Goal: Information Seeking & Learning: Learn about a topic

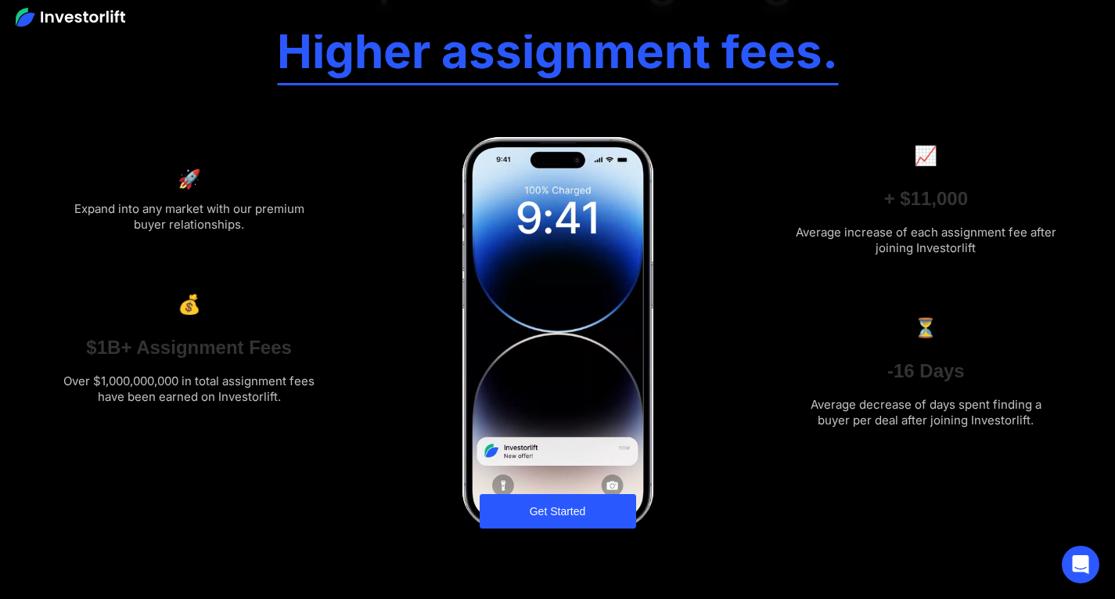
scroll to position [78, 0]
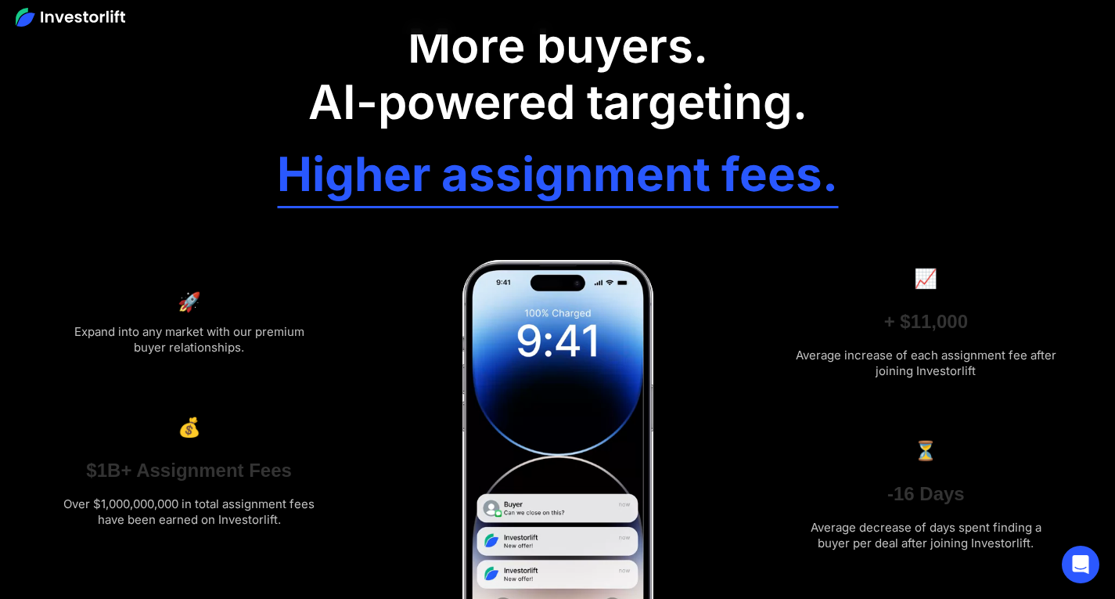
drag, startPoint x: 123, startPoint y: 274, endPoint x: 275, endPoint y: 290, distance: 153.5
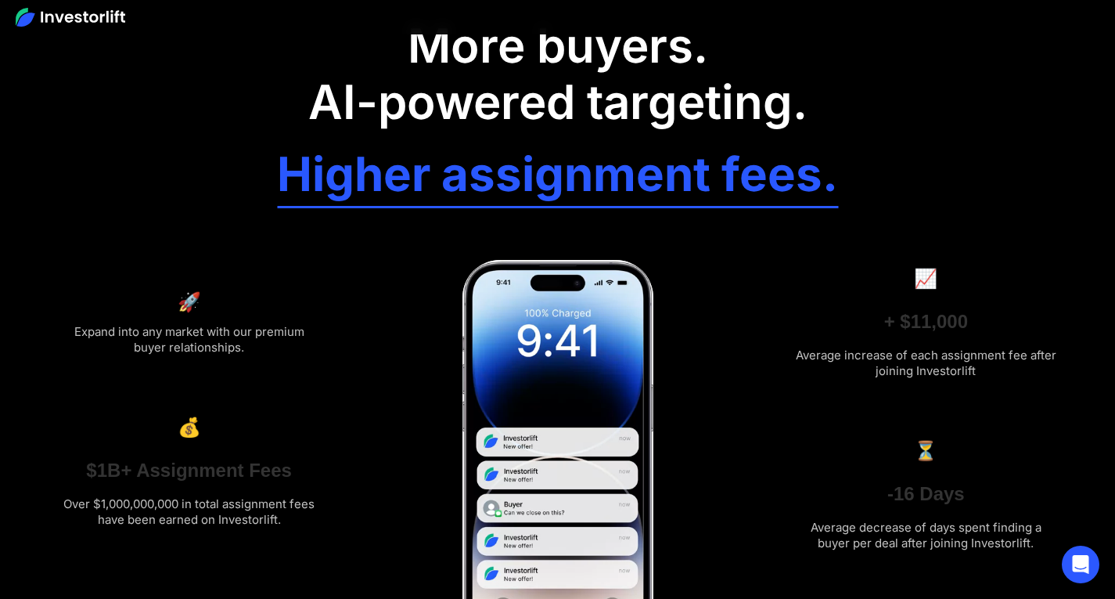
click at [340, 290] on div "🚀 Expand into any market with our premium buyer relationships. 💰 $1B+ Assignmen…" at bounding box center [558, 397] width 1002 height 307
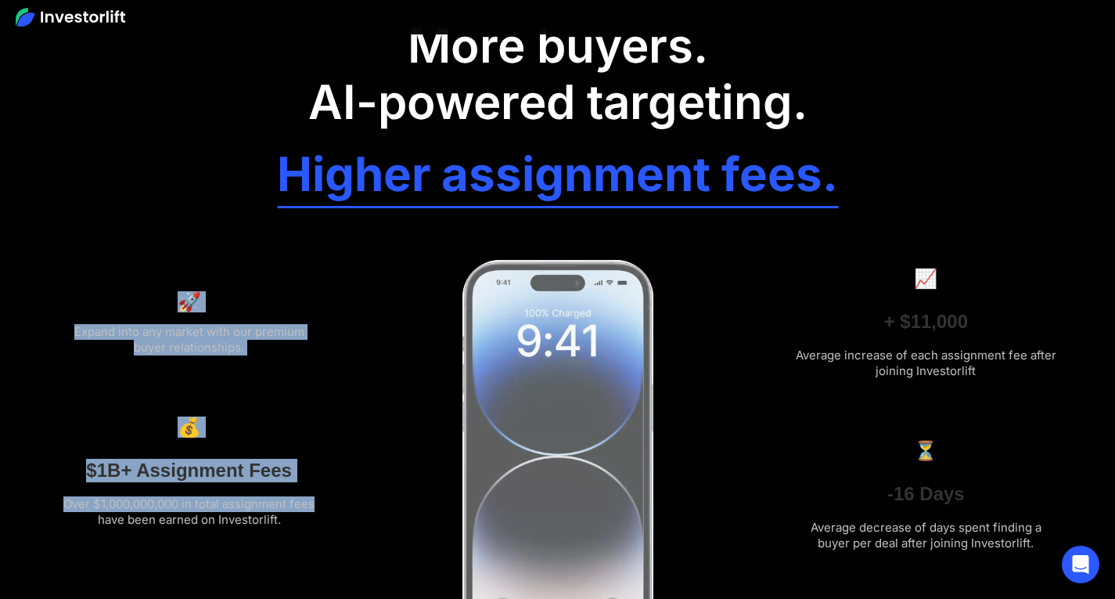
drag, startPoint x: 125, startPoint y: 268, endPoint x: 309, endPoint y: 498, distance: 295.1
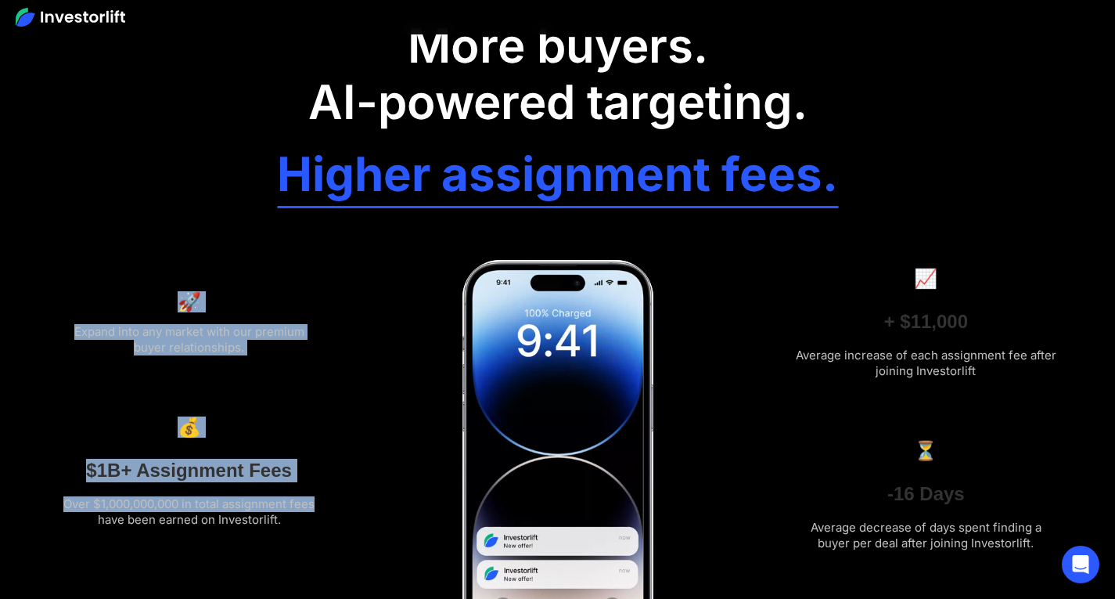
click at [309, 498] on div "🚀 Expand into any market with our premium buyer relationships. 💰 $1B+ Assignmen…" at bounding box center [189, 398] width 264 height 260
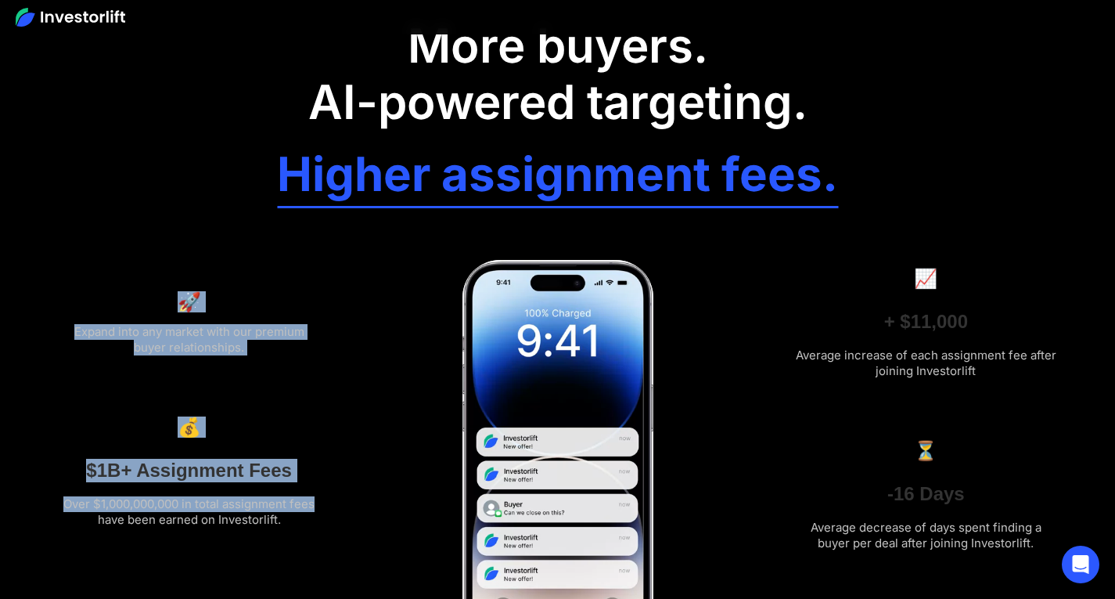
click at [316, 403] on div at bounding box center [189, 402] width 264 height 19
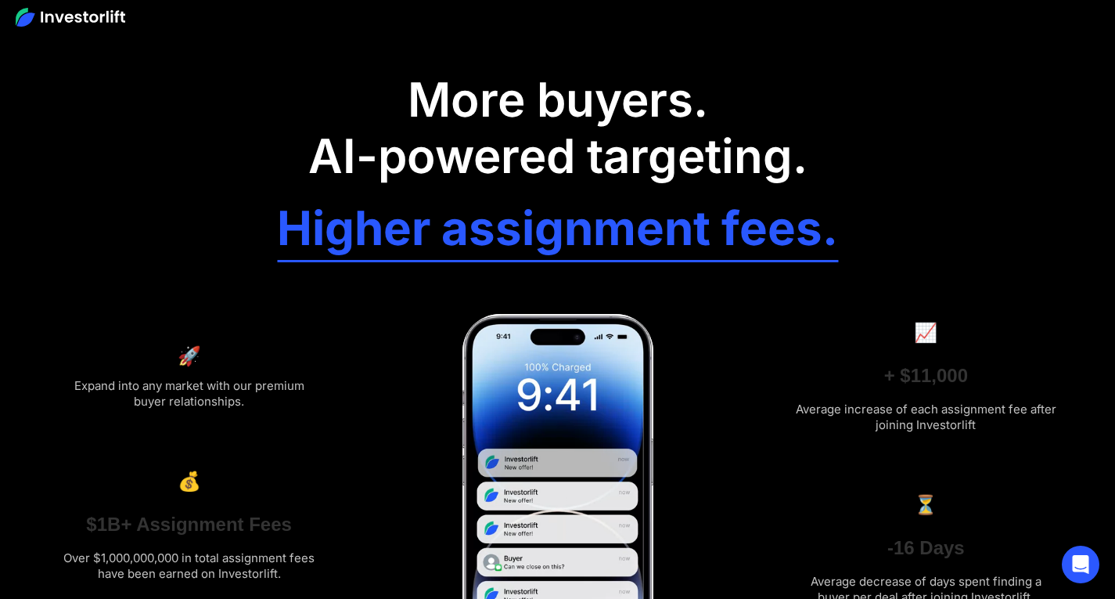
scroll to position [0, 0]
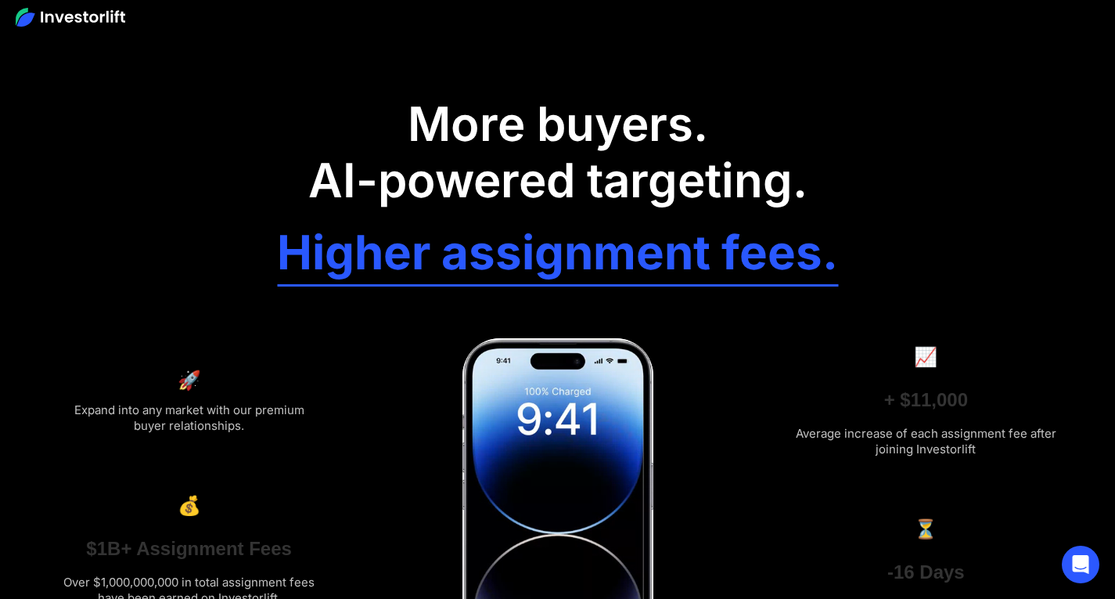
click at [916, 236] on div "More buyers. AI-powered targeting. Higher assignment fees. 🚀 Expand into any ma…" at bounding box center [558, 409] width 1002 height 642
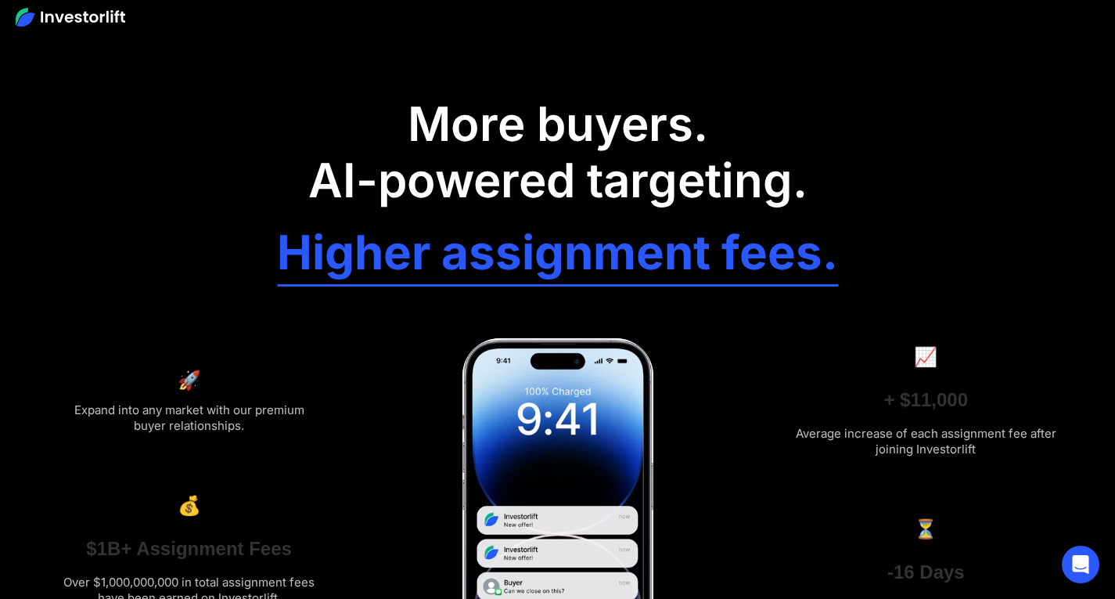
drag, startPoint x: 558, startPoint y: 462, endPoint x: 386, endPoint y: 300, distance: 236.4
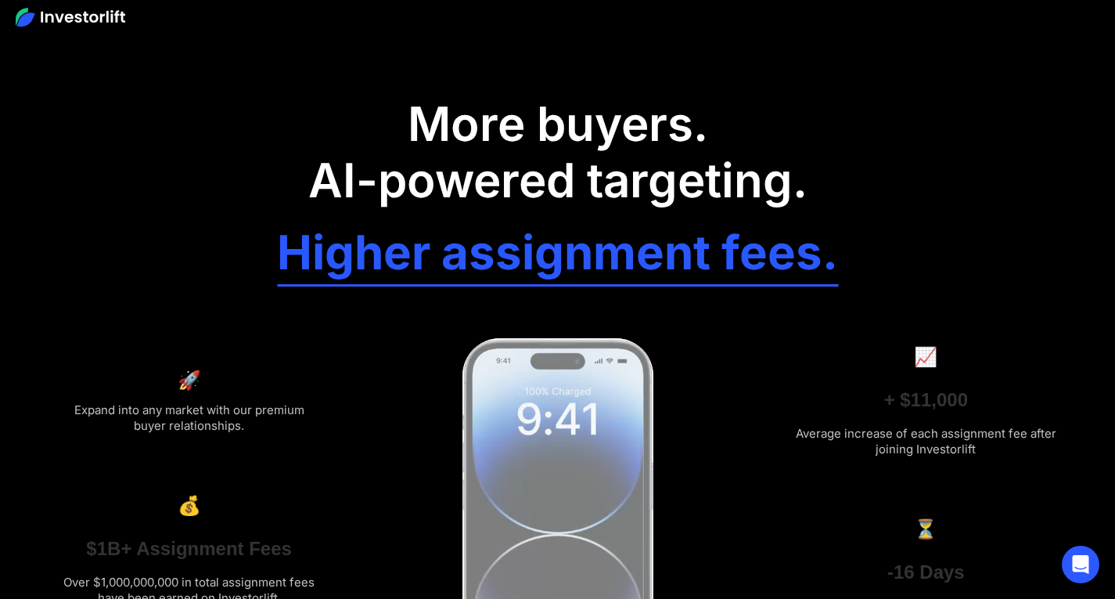
click at [386, 300] on div "More buyers. AI-powered targeting. Higher assignment fees. 🚀 Expand into any ma…" at bounding box center [558, 409] width 1002 height 642
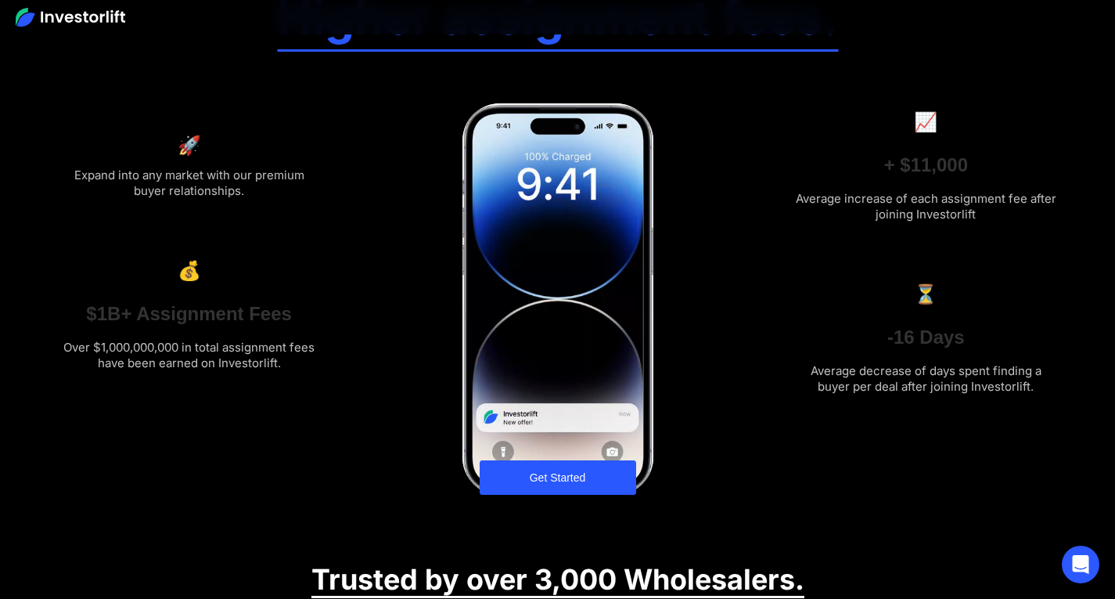
scroll to position [235, 0]
drag, startPoint x: 141, startPoint y: 126, endPoint x: 235, endPoint y: 135, distance: 94.3
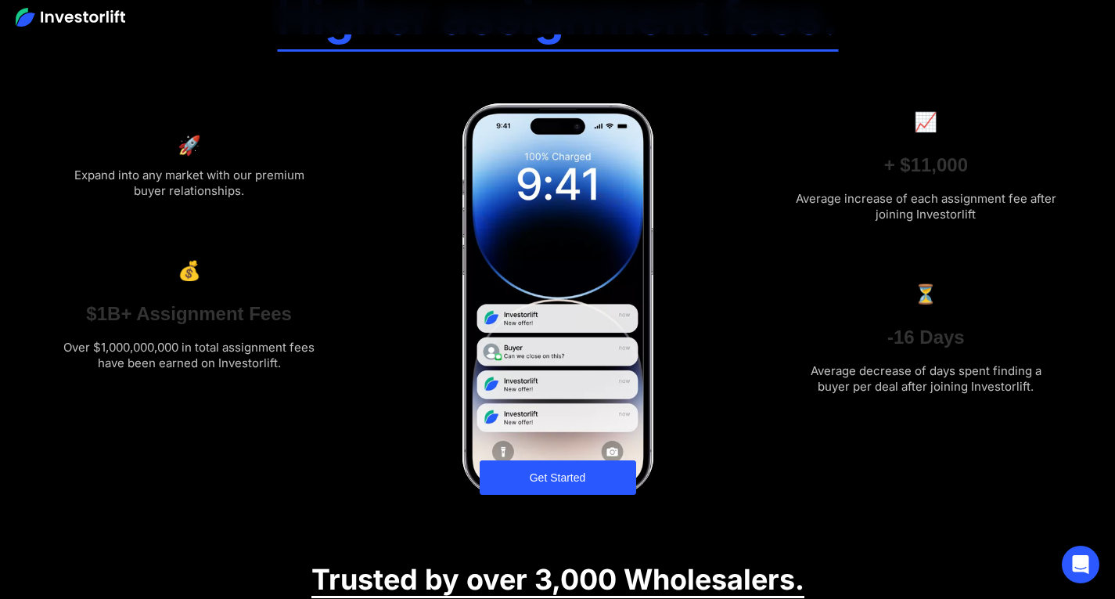
click at [235, 135] on div "🚀 Expand into any market with our premium buyer relationships." at bounding box center [189, 155] width 264 height 88
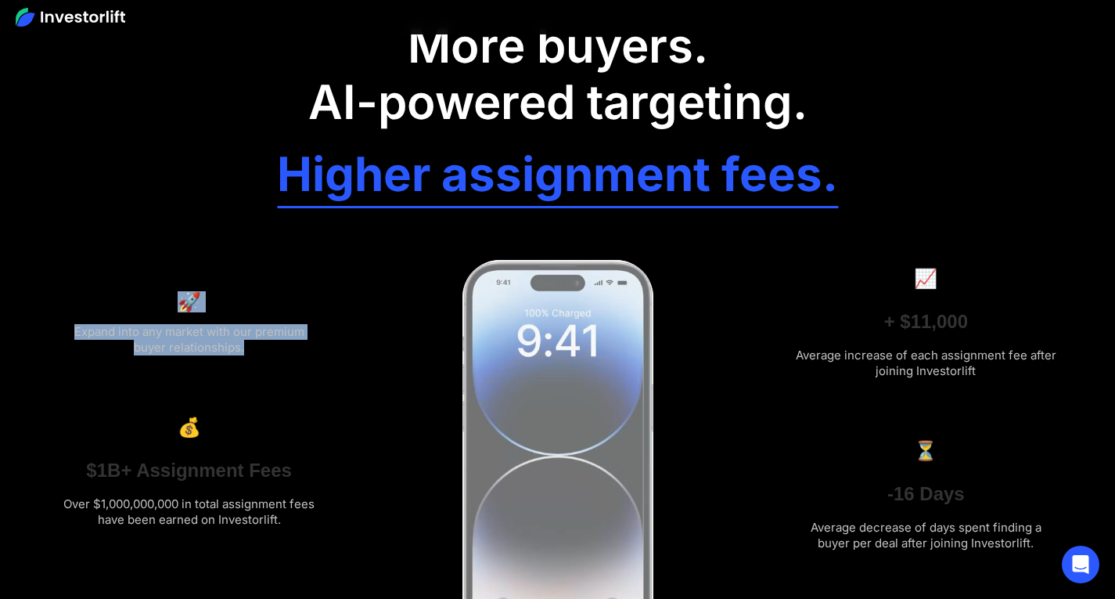
drag, startPoint x: 219, startPoint y: 335, endPoint x: 143, endPoint y: 287, distance: 89.7
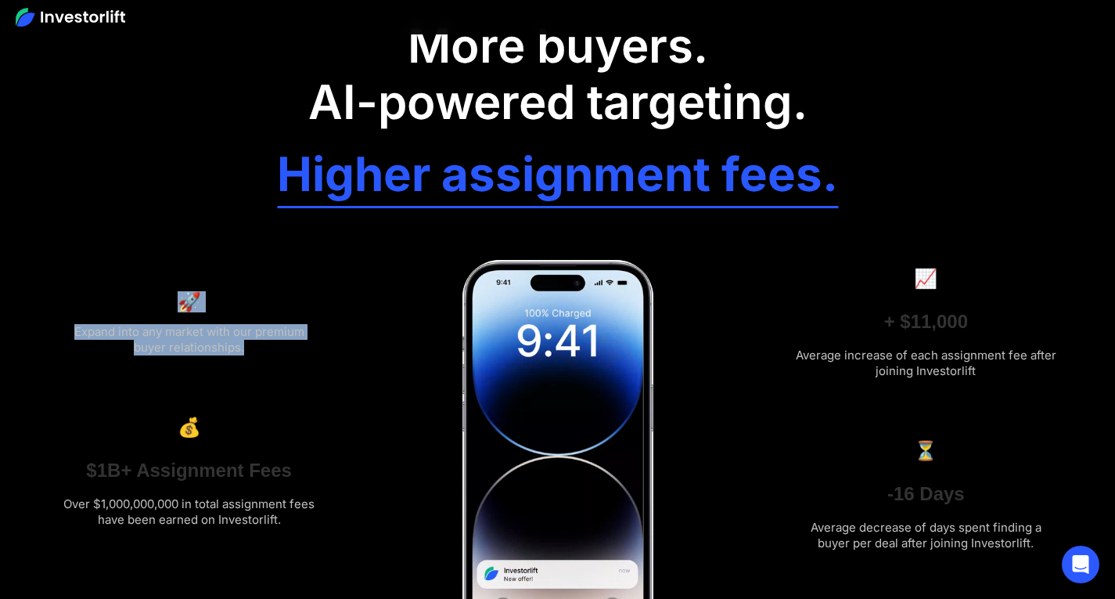
click at [143, 287] on div "🚀 Expand into any market with our premium buyer relationships." at bounding box center [189, 312] width 264 height 88
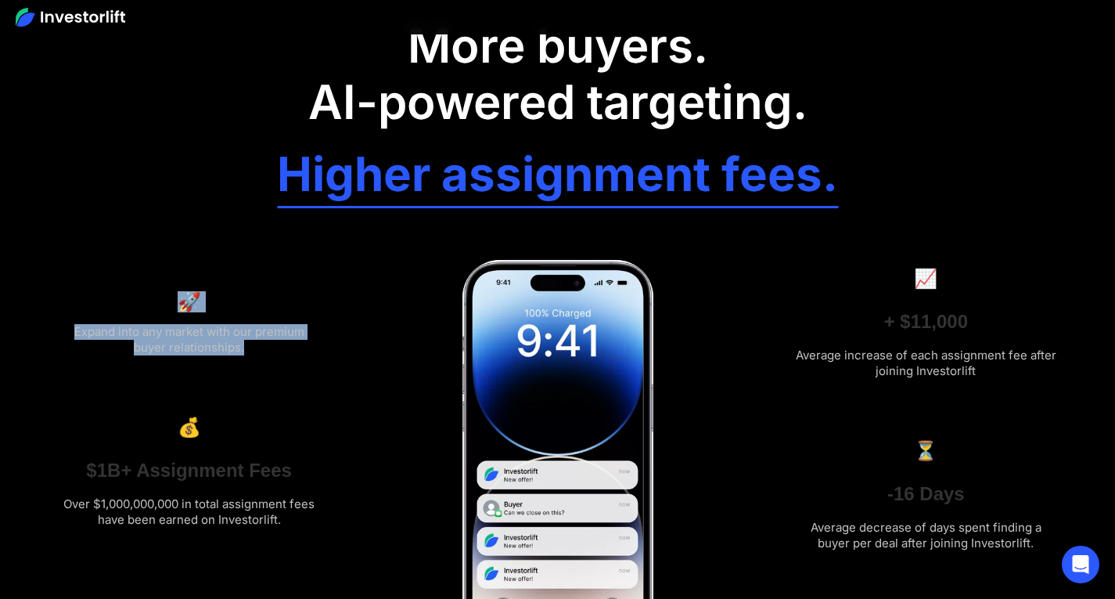
click at [273, 304] on div "🚀 Expand into any market with our premium buyer relationships." at bounding box center [189, 312] width 264 height 88
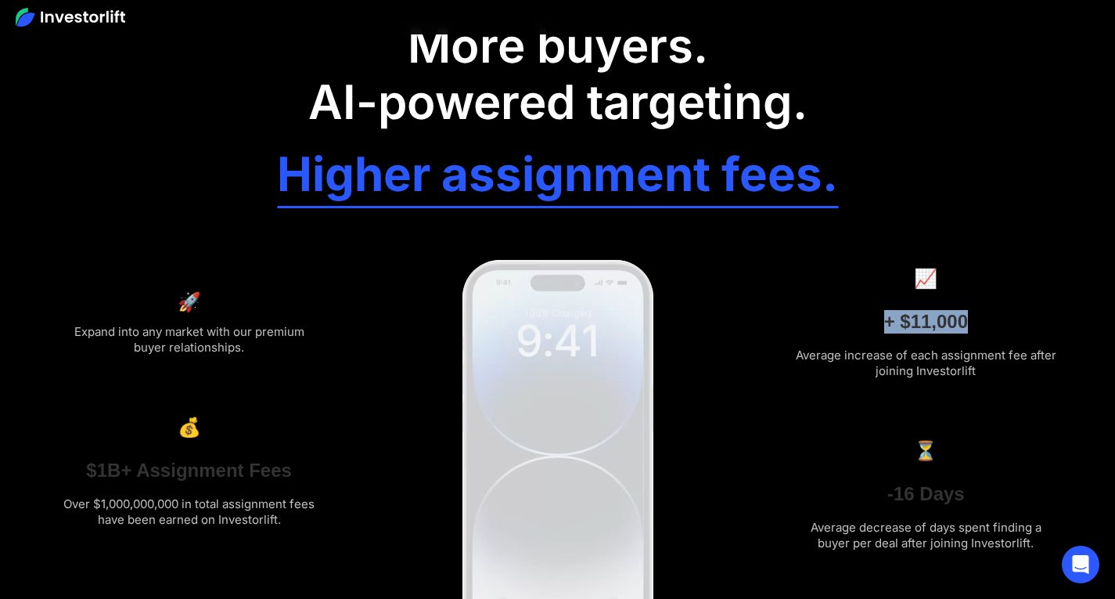
drag, startPoint x: 881, startPoint y: 326, endPoint x: 1005, endPoint y: 331, distance: 123.7
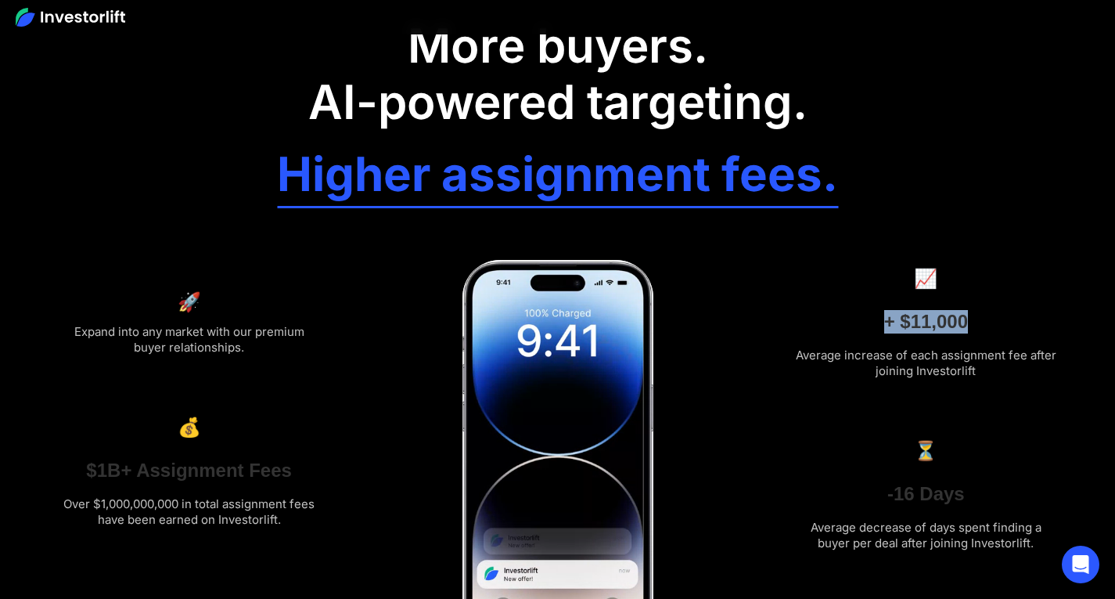
click at [1005, 331] on div "📈 + $11,000 Average increase of each assignment fee after joining Investorlift" at bounding box center [925, 311] width 264 height 135
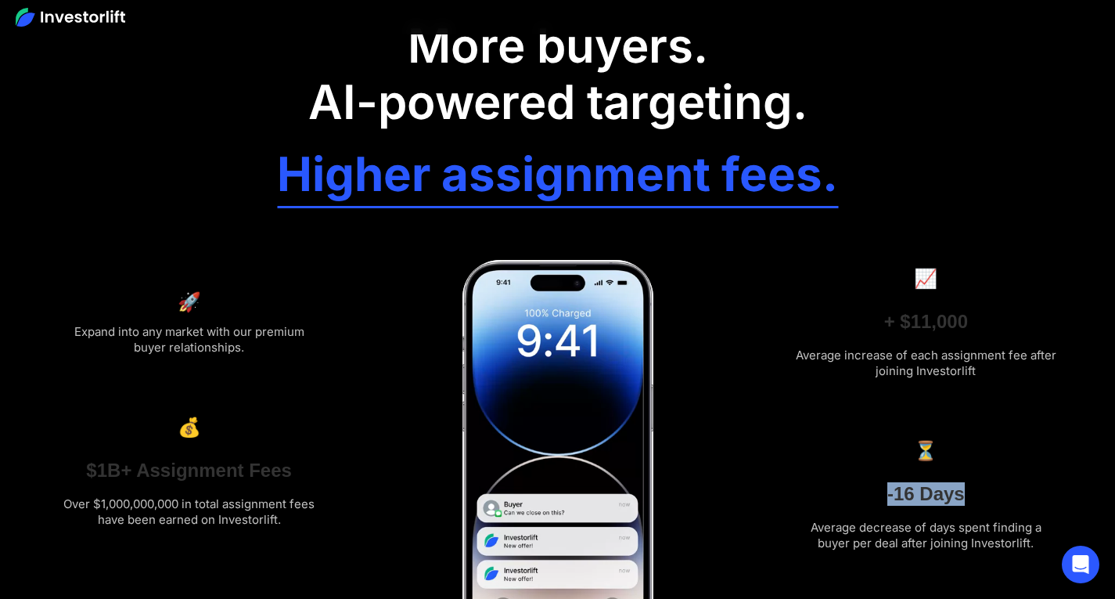
drag, startPoint x: 873, startPoint y: 496, endPoint x: 638, endPoint y: 459, distance: 237.6
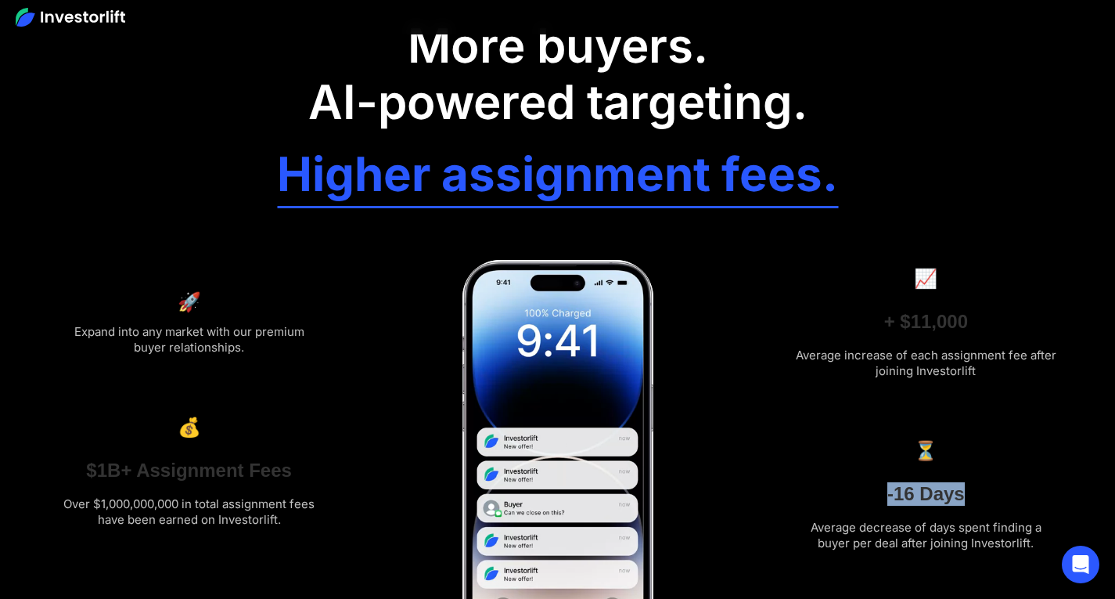
click at [994, 498] on div "⏳ -16 Days Average decrease of days spent finding a buyer per deal after joinin…" at bounding box center [925, 483] width 264 height 135
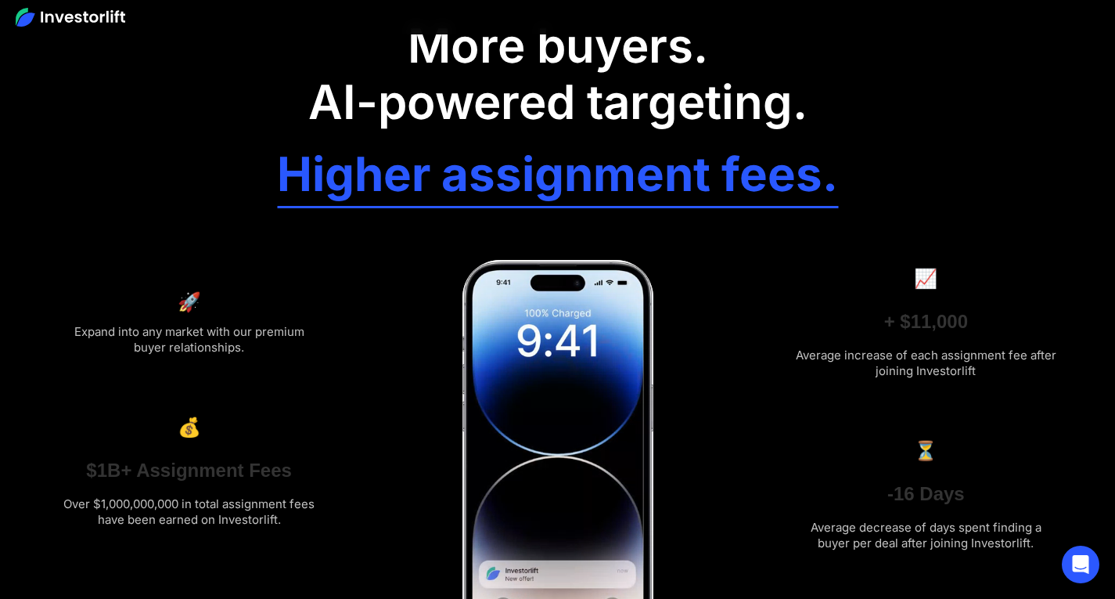
click at [195, 469] on h3 "$1B+ Assignment Fees" at bounding box center [189, 470] width 206 height 23
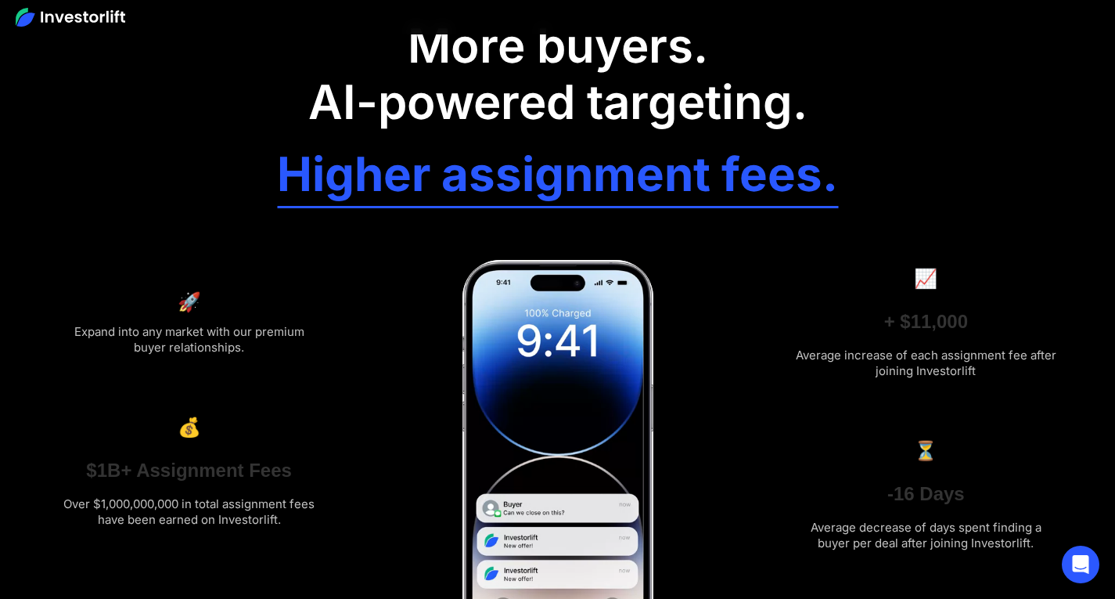
click at [194, 469] on h3 "$1B+ Assignment Fees" at bounding box center [189, 470] width 206 height 23
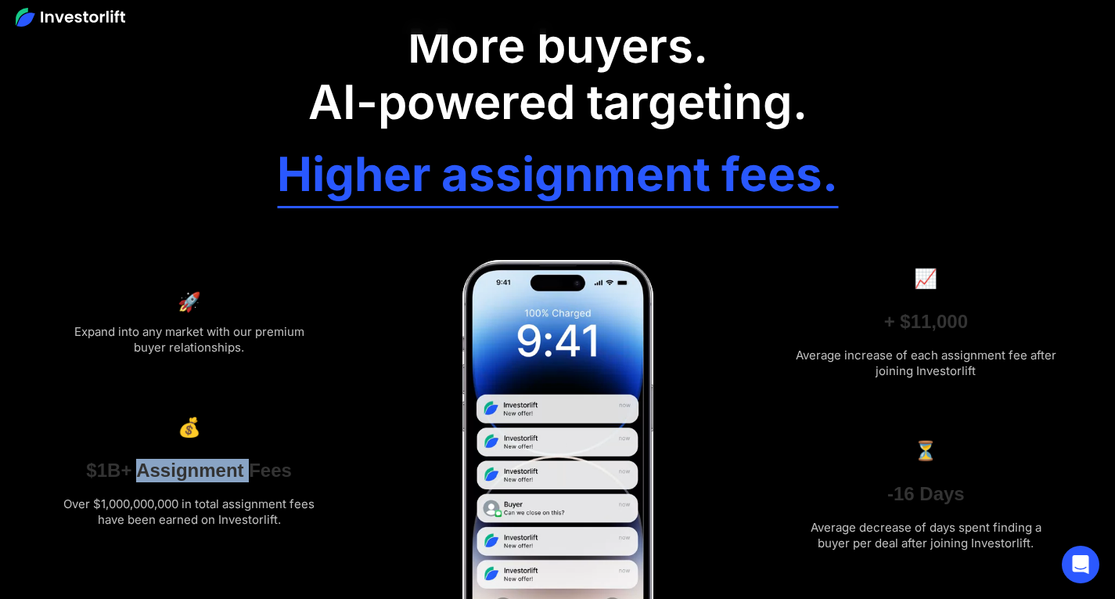
click at [194, 469] on h3 "$1B+ Assignment Fees" at bounding box center [189, 470] width 206 height 23
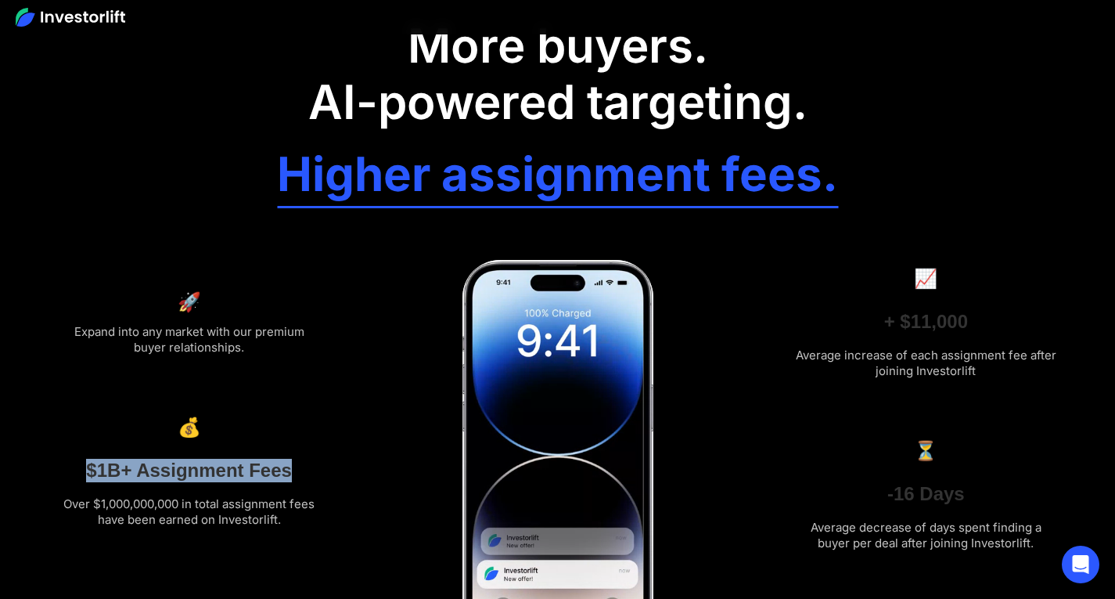
click at [194, 469] on h3 "$1B+ Assignment Fees" at bounding box center [189, 470] width 206 height 23
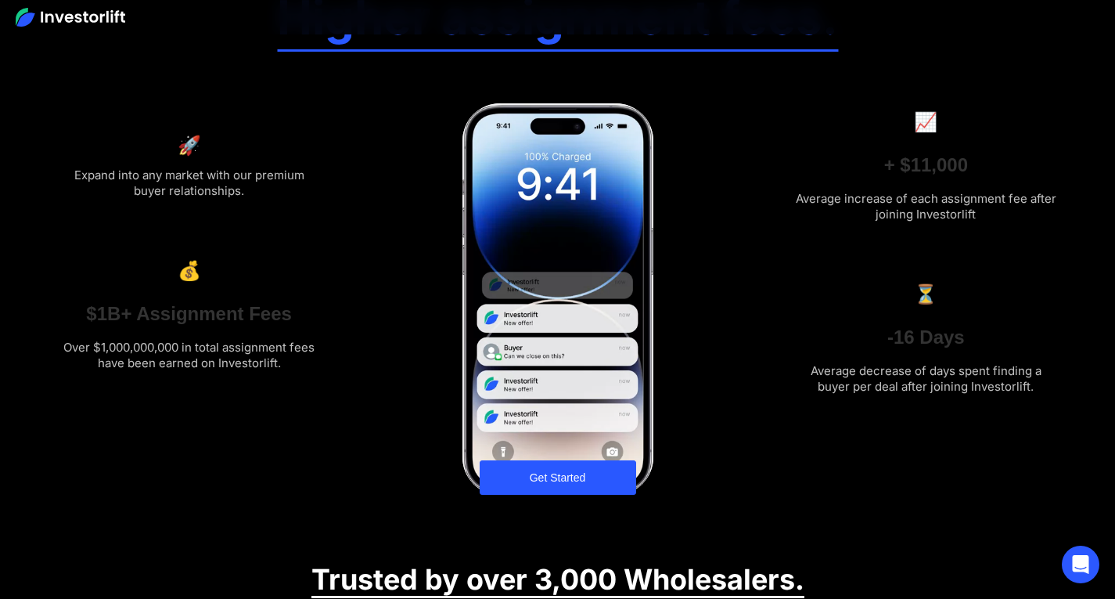
click at [841, 358] on div at bounding box center [925, 360] width 264 height 6
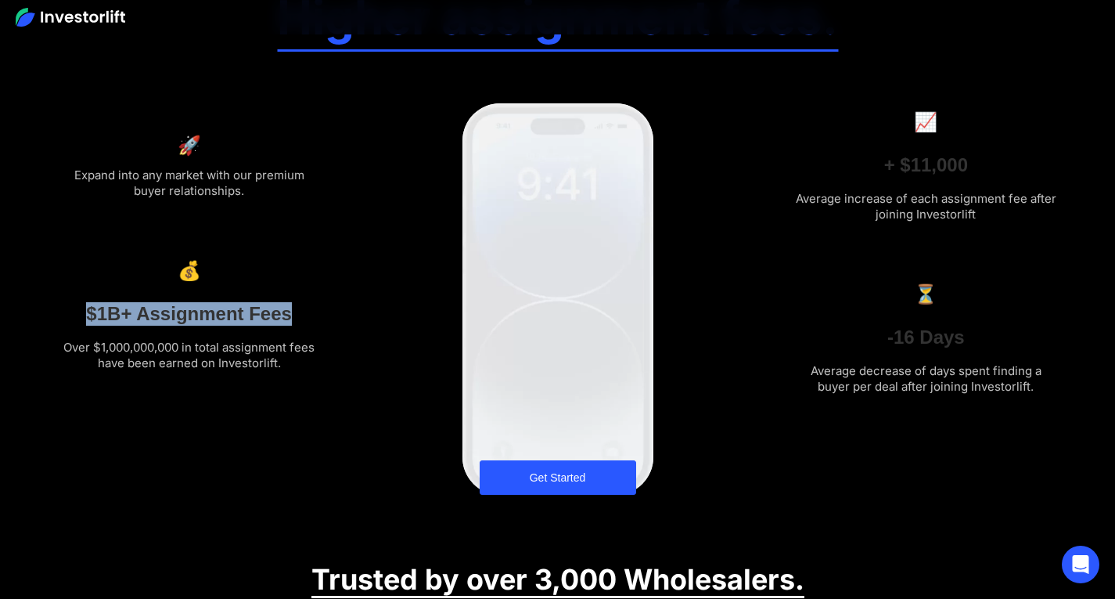
drag, startPoint x: 92, startPoint y: 312, endPoint x: 300, endPoint y: 308, distance: 208.9
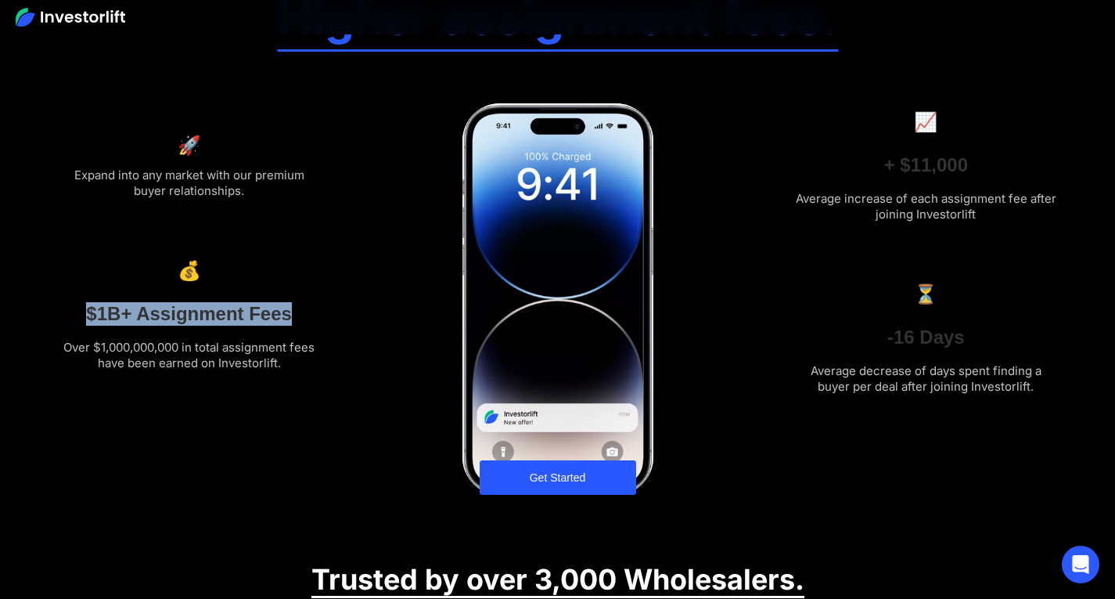
click at [300, 308] on div "💰 $1B+ Assignment Fees Over $1,000,000,000 in total assignment fees have been e…" at bounding box center [189, 303] width 264 height 135
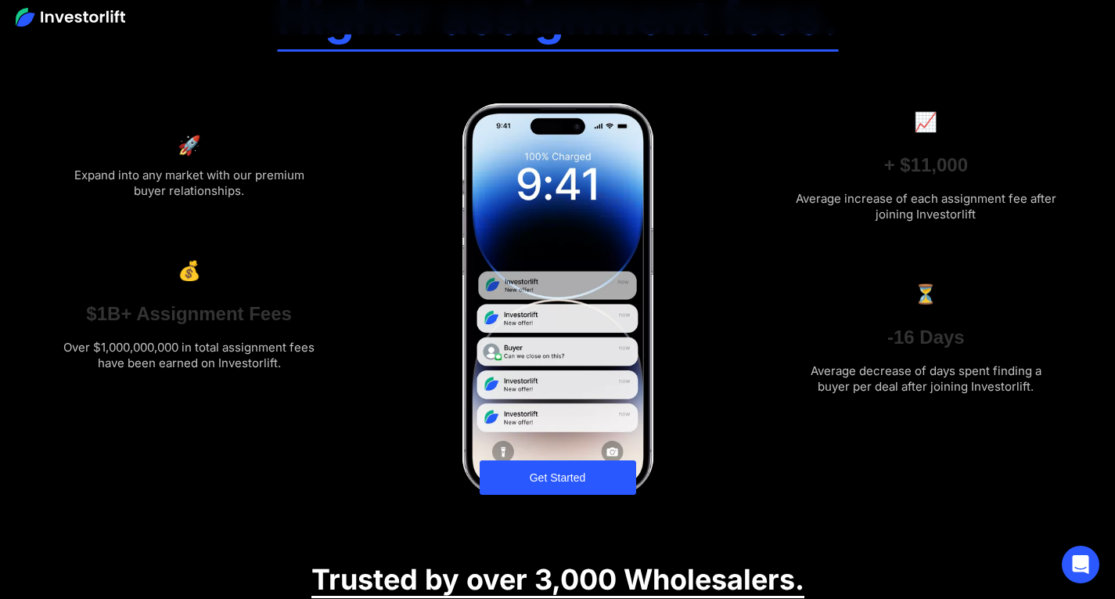
click at [553, 480] on div at bounding box center [557, 298] width 191 height 391
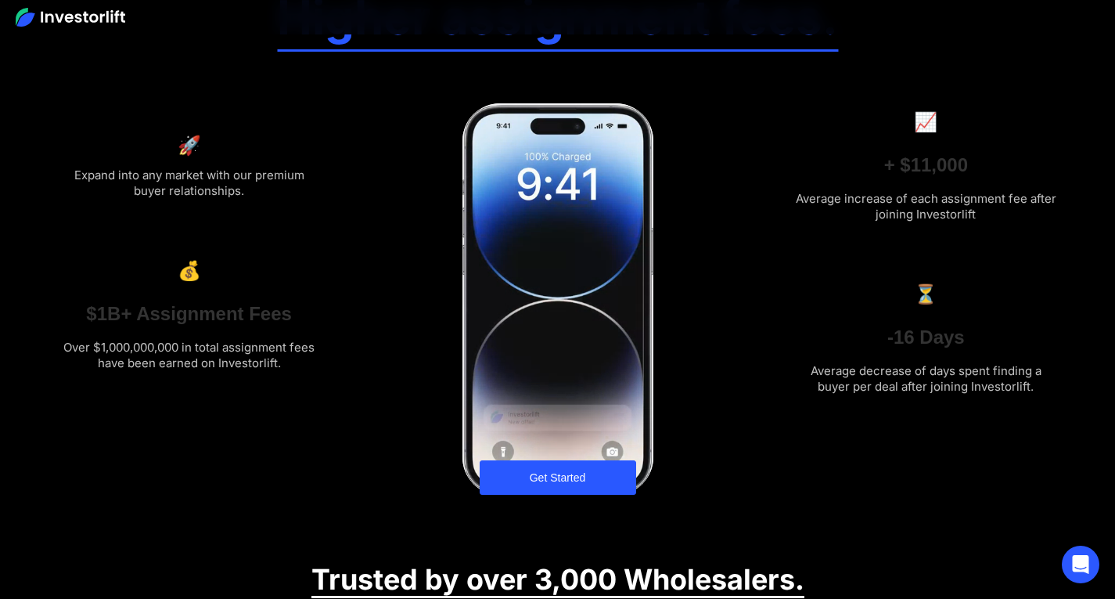
click at [552, 480] on div at bounding box center [557, 298] width 191 height 391
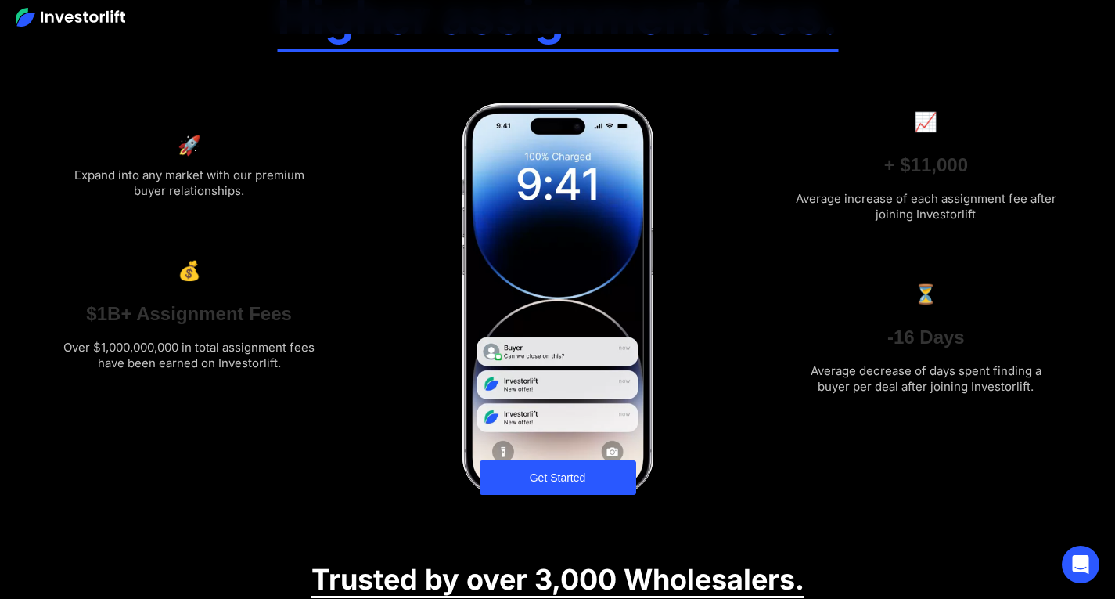
click at [552, 480] on div at bounding box center [557, 298] width 191 height 391
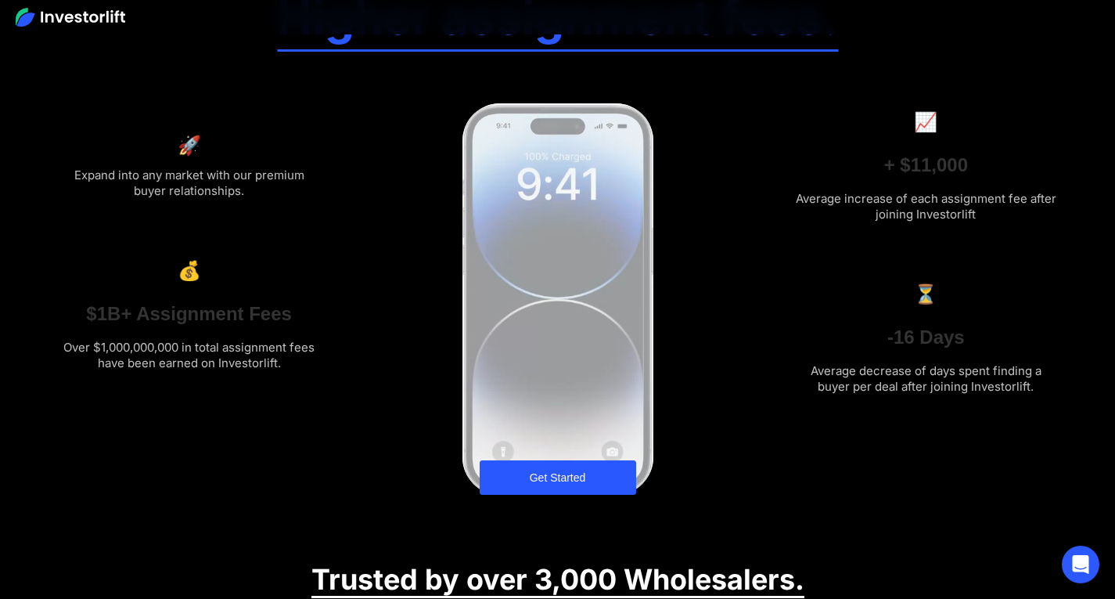
click at [568, 478] on div at bounding box center [557, 298] width 191 height 391
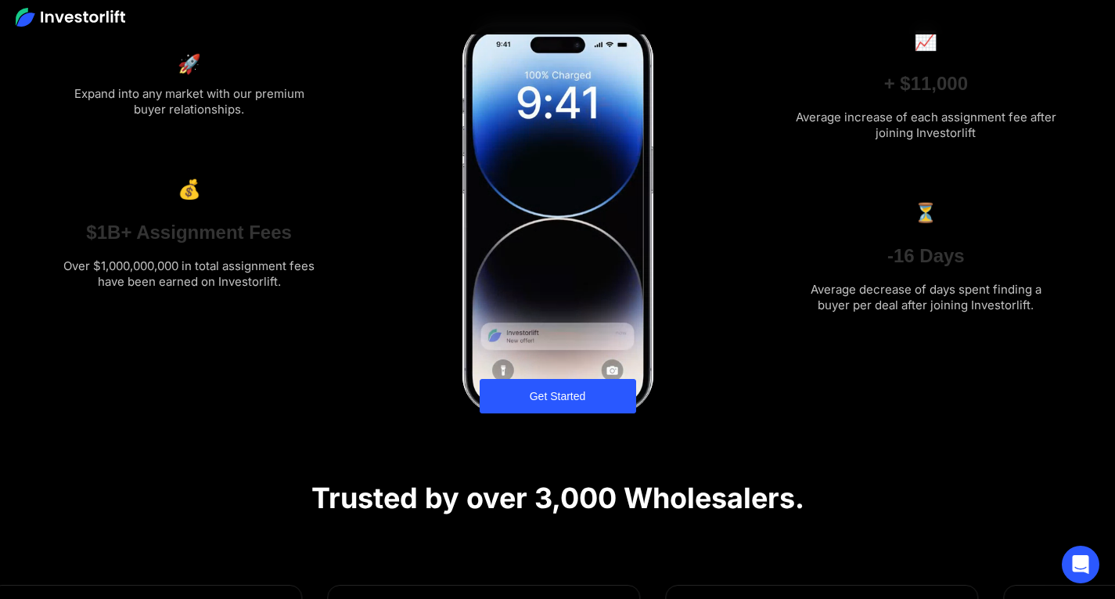
scroll to position [235, 0]
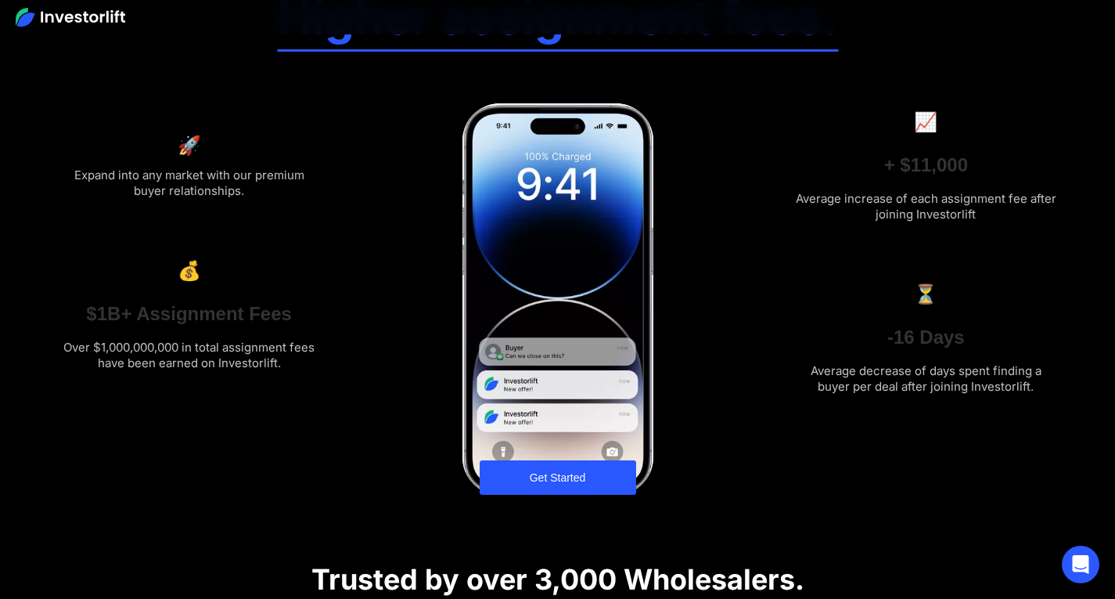
click at [570, 461] on div at bounding box center [557, 298] width 191 height 391
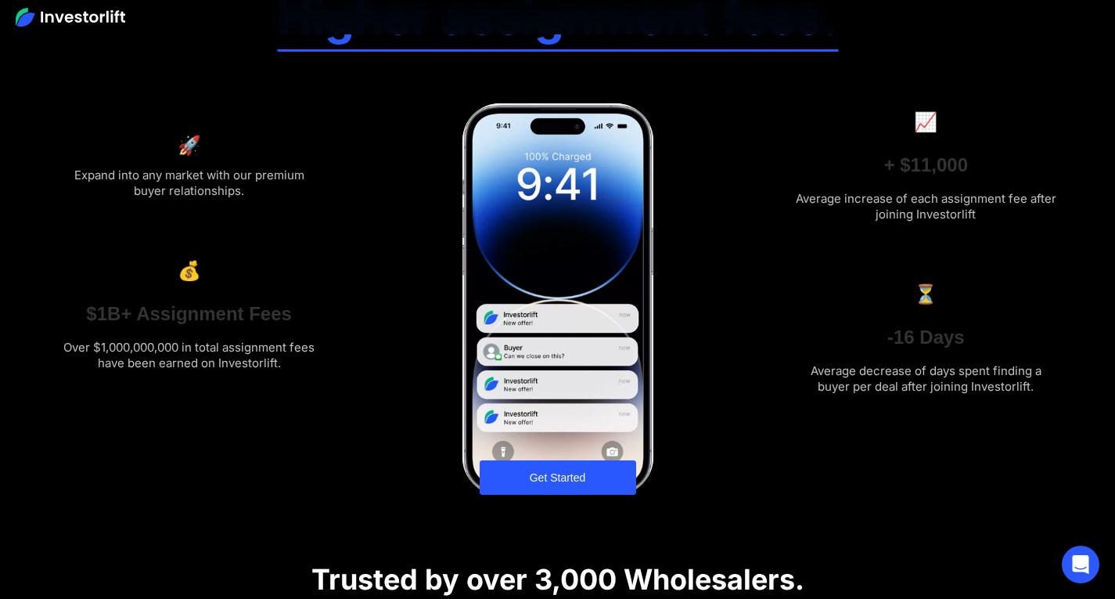
drag, startPoint x: 553, startPoint y: 476, endPoint x: 501, endPoint y: 485, distance: 53.3
click at [538, 481] on div at bounding box center [557, 298] width 191 height 391
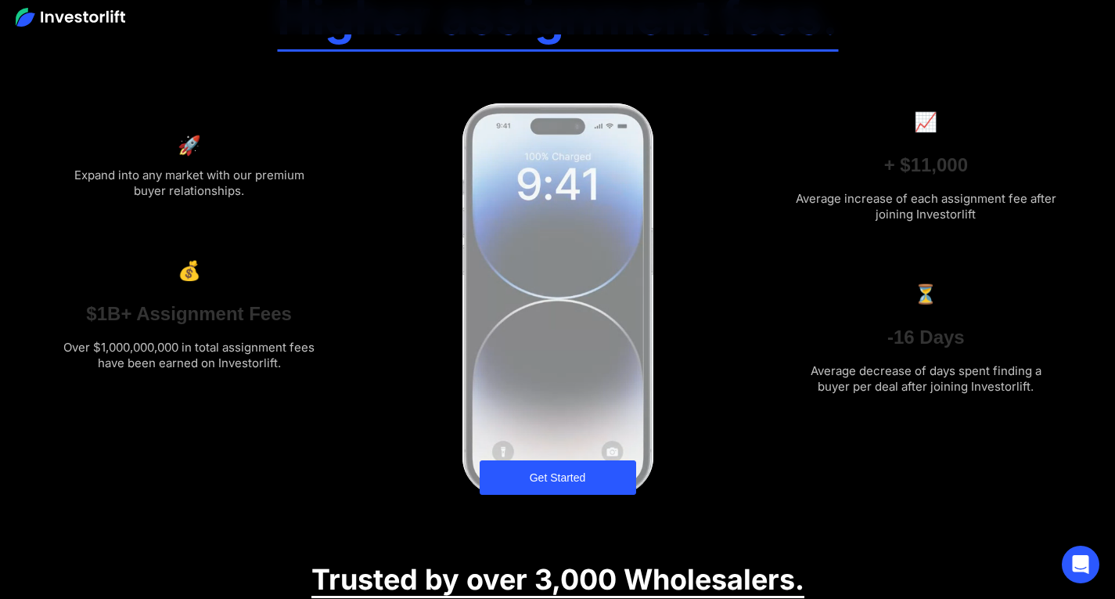
drag, startPoint x: 496, startPoint y: 480, endPoint x: 638, endPoint y: 450, distance: 145.5
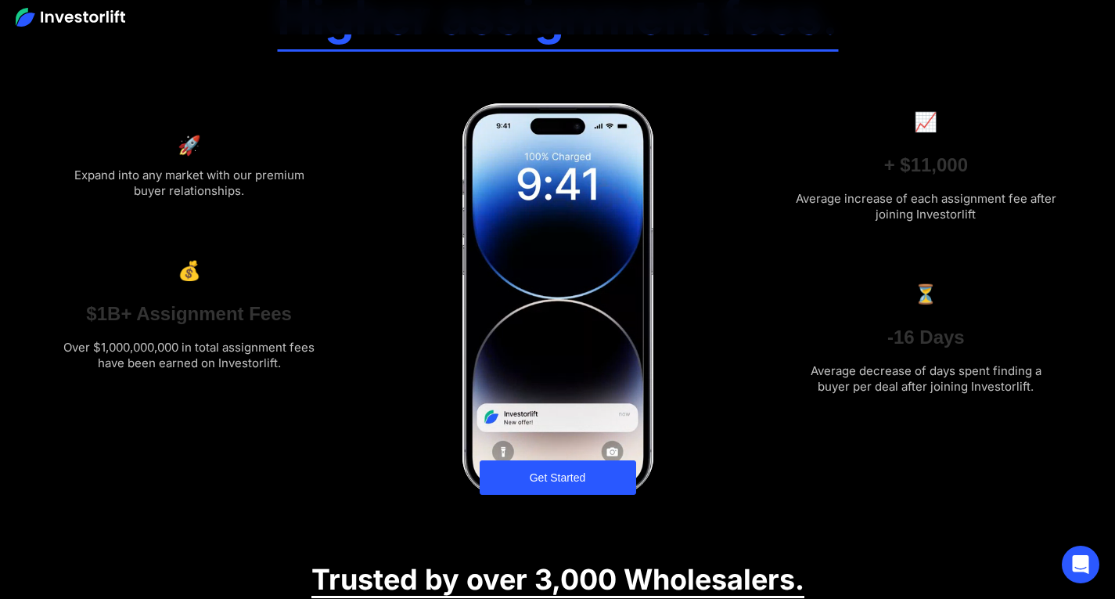
click at [658, 451] on div "More buyers. AI-powered targeting. Higher assignment fees. 🚀 Expand into any ma…" at bounding box center [558, 174] width 1002 height 642
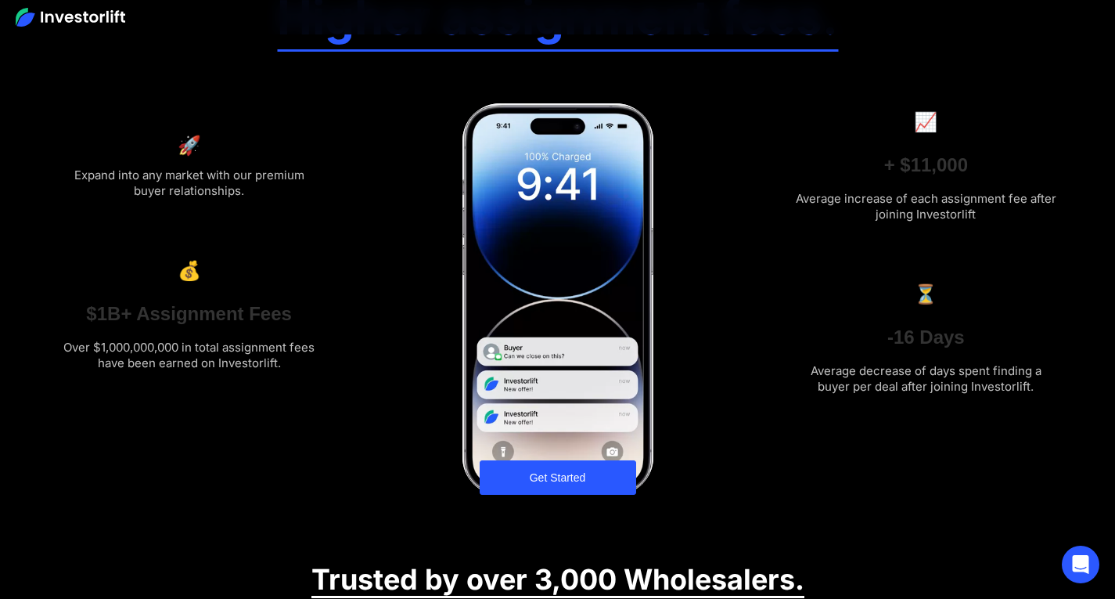
click at [611, 450] on div at bounding box center [557, 298] width 191 height 391
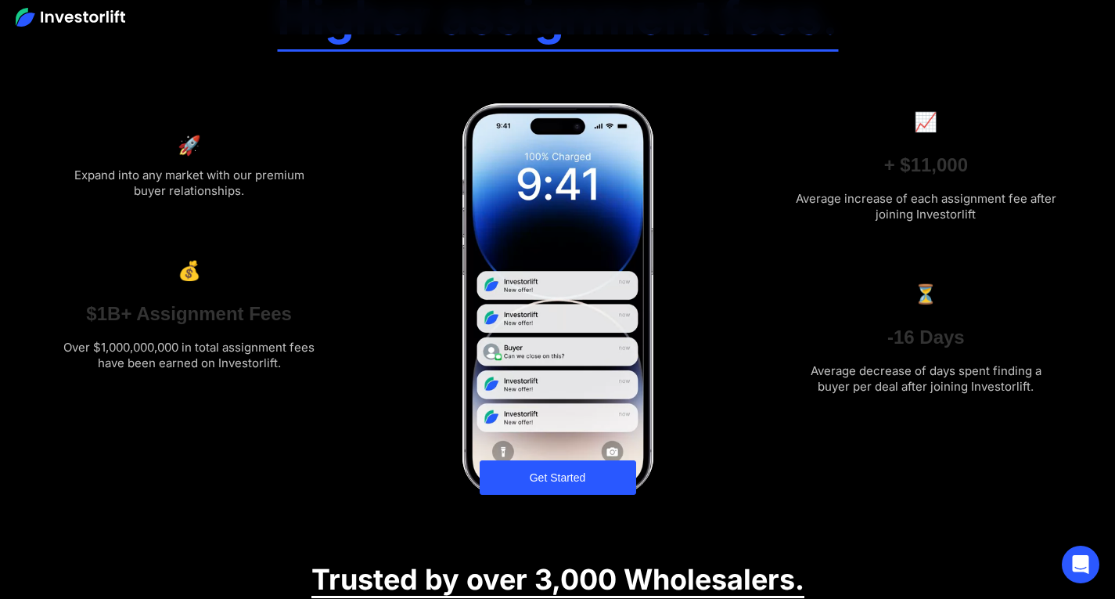
click at [556, 462] on div at bounding box center [557, 298] width 191 height 391
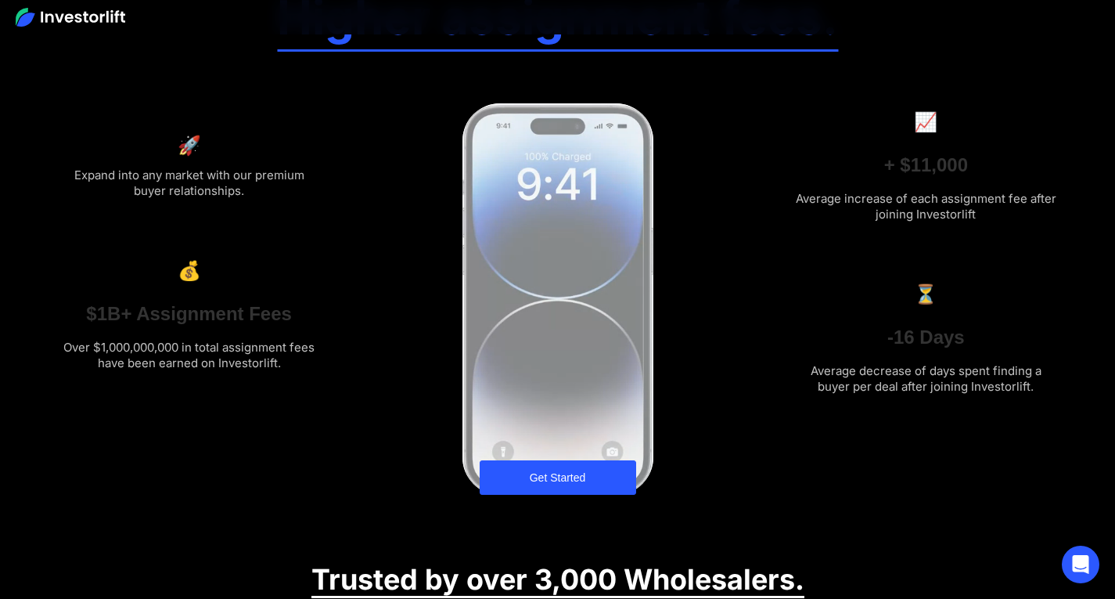
drag, startPoint x: 556, startPoint y: 462, endPoint x: 556, endPoint y: 488, distance: 25.8
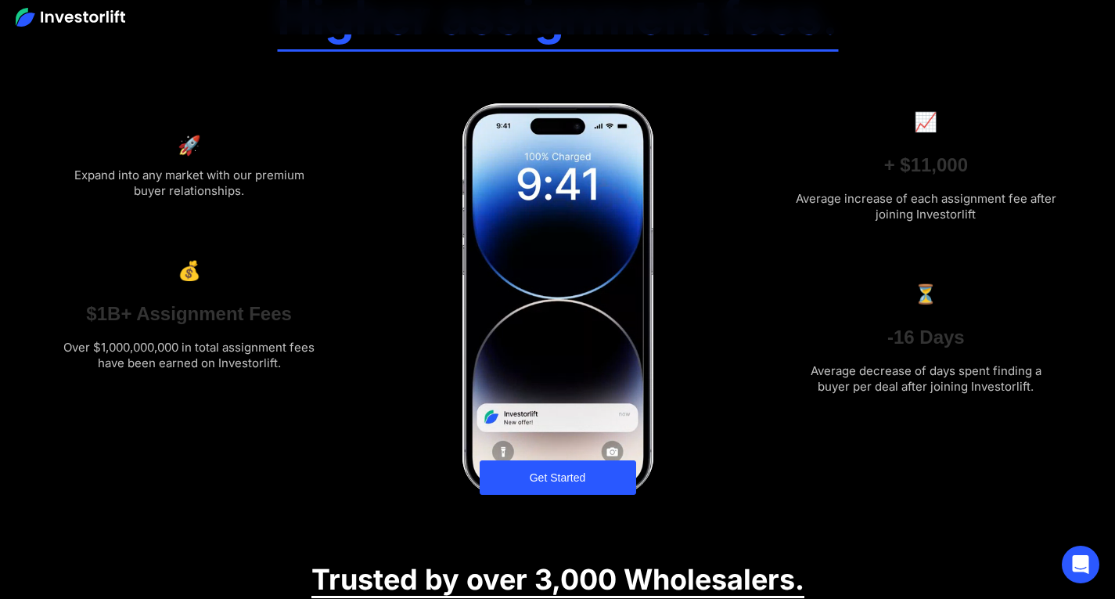
click at [556, 464] on div at bounding box center [557, 298] width 191 height 391
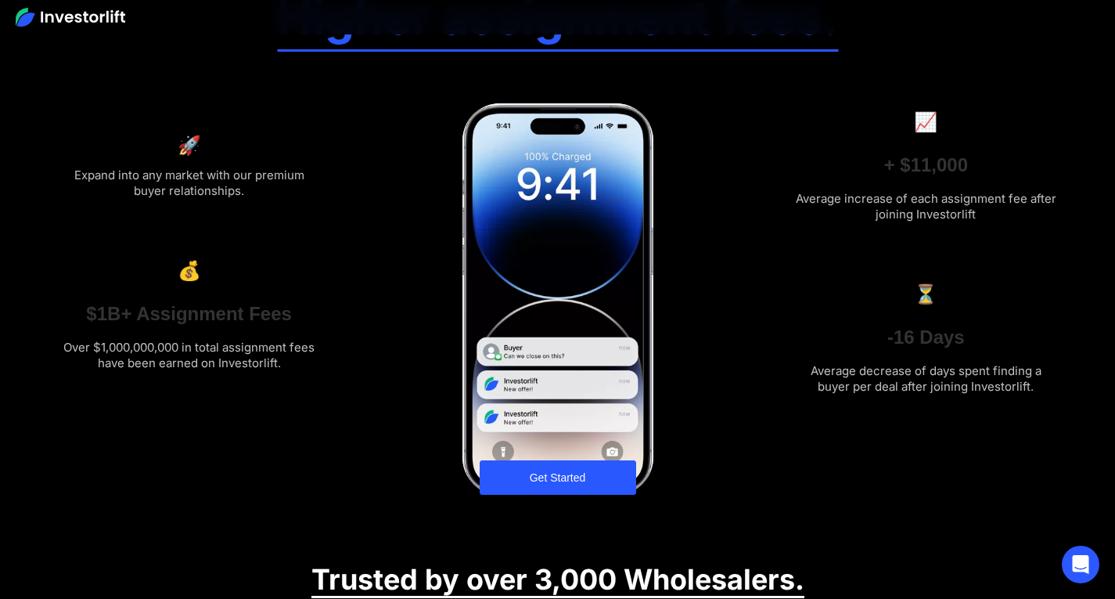
click at [556, 484] on div at bounding box center [557, 298] width 191 height 391
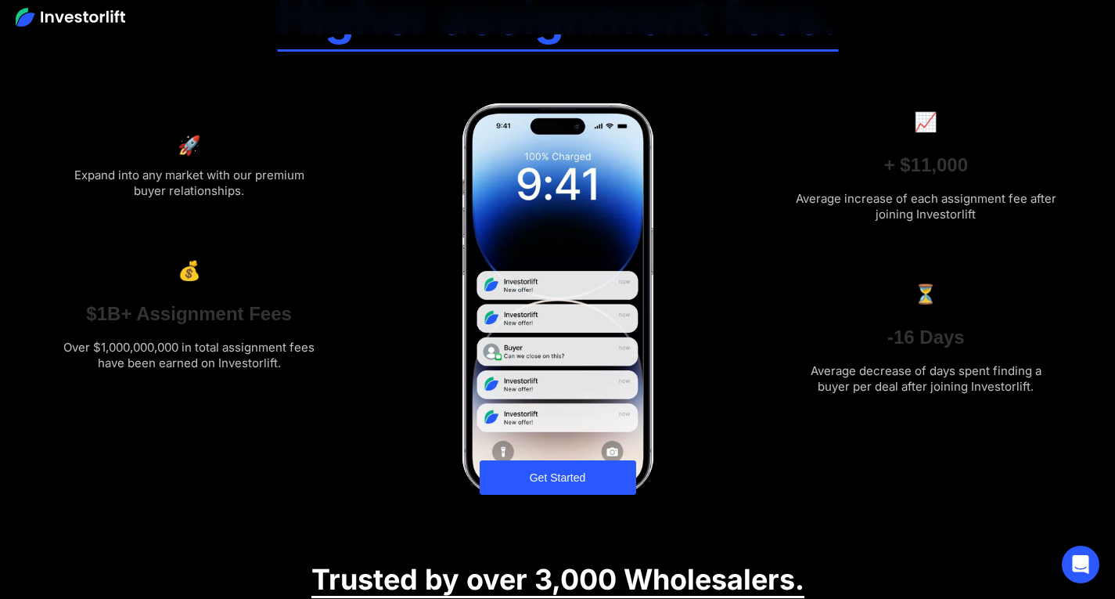
click at [555, 483] on div at bounding box center [557, 298] width 191 height 391
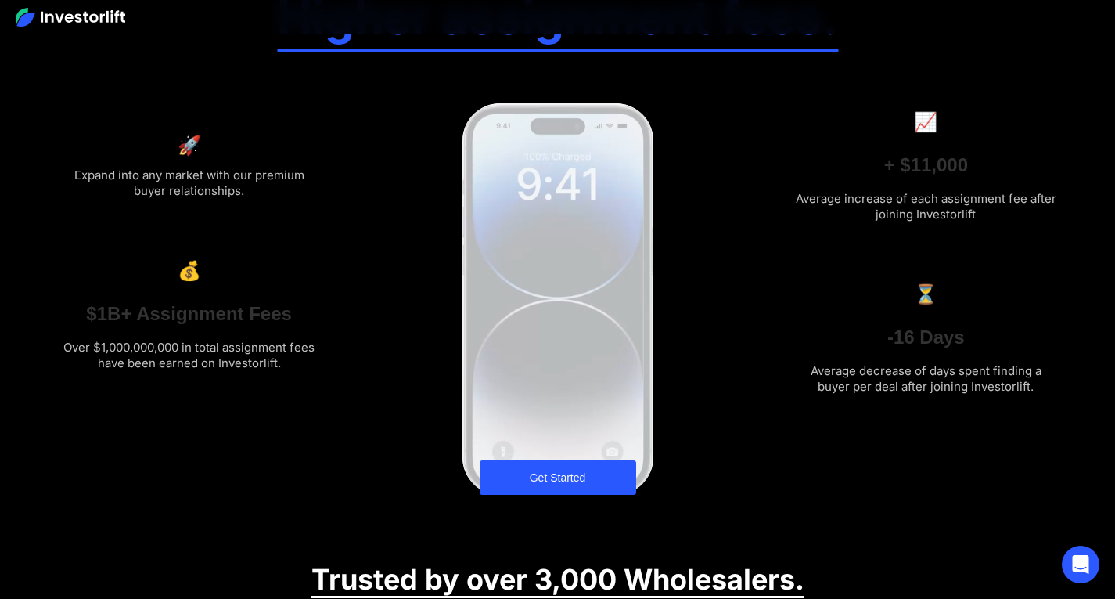
click at [554, 482] on div at bounding box center [557, 298] width 191 height 391
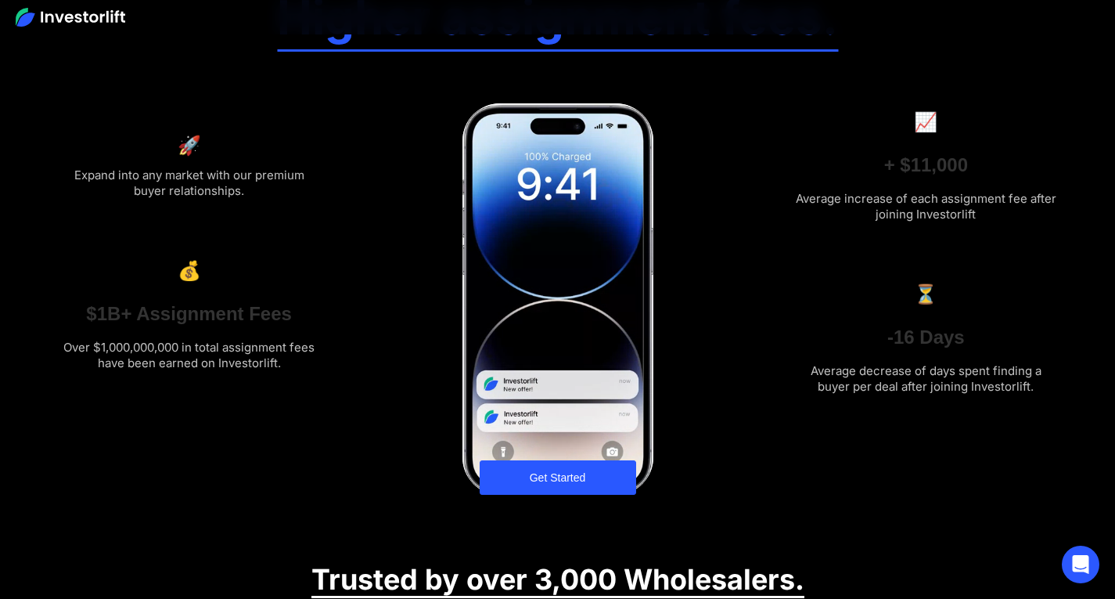
click at [756, 469] on div "Get Started" at bounding box center [558, 477] width 1002 height 34
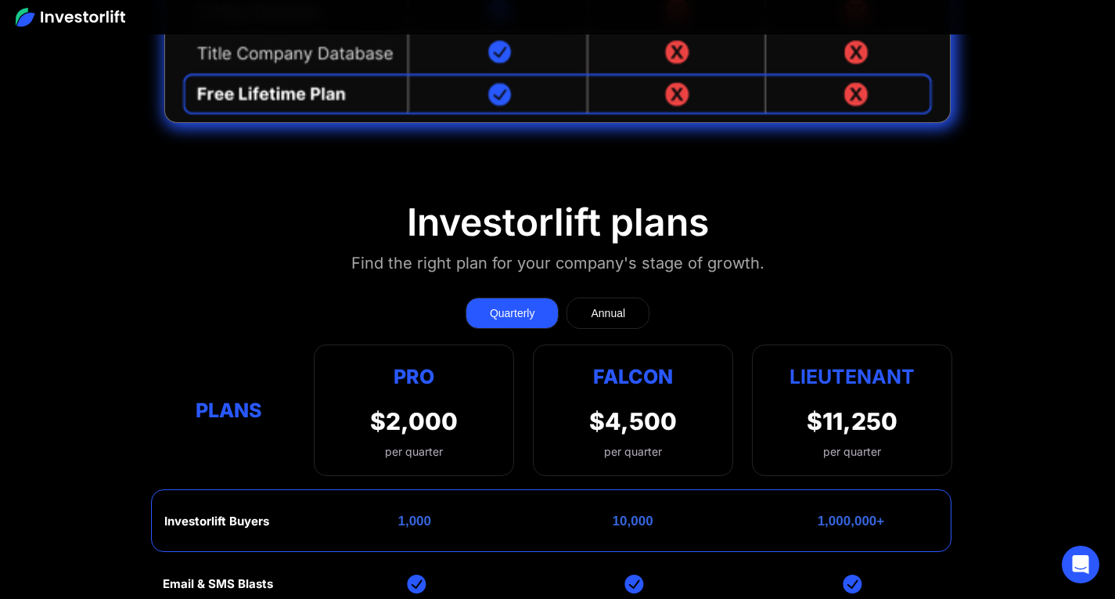
scroll to position [1878, 0]
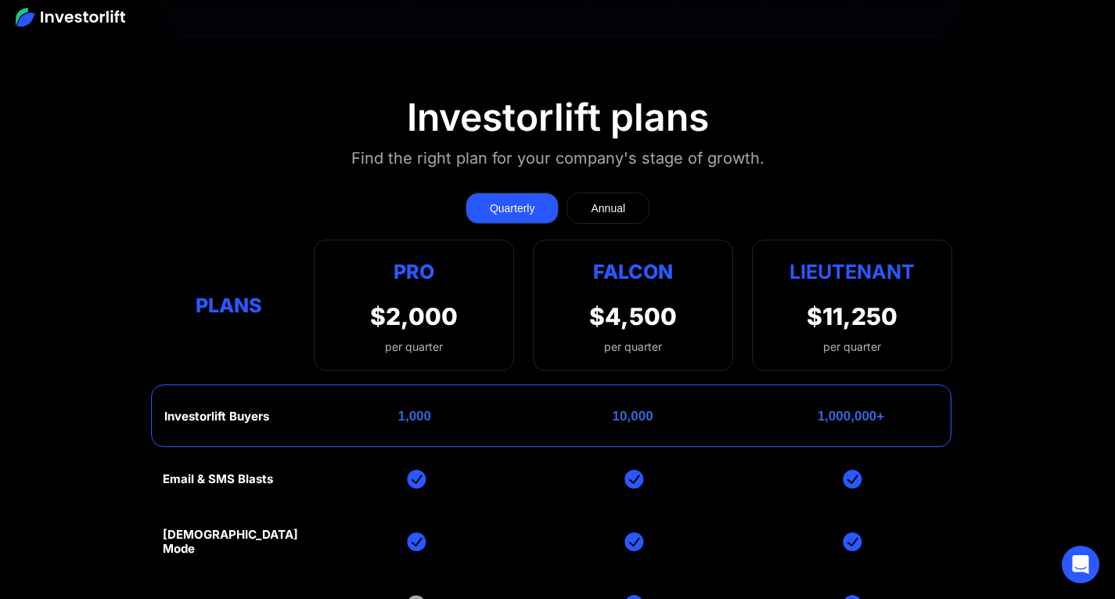
click at [584, 192] on link "Annual" at bounding box center [607, 207] width 83 height 31
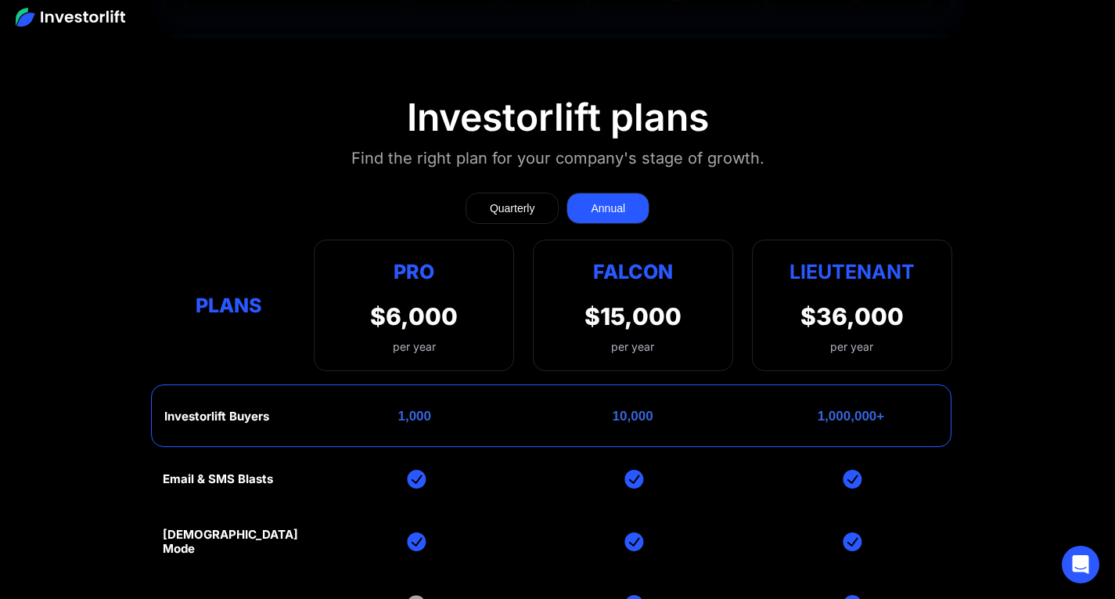
click at [545, 192] on link "Quarterly" at bounding box center [513, 207] width 94 height 31
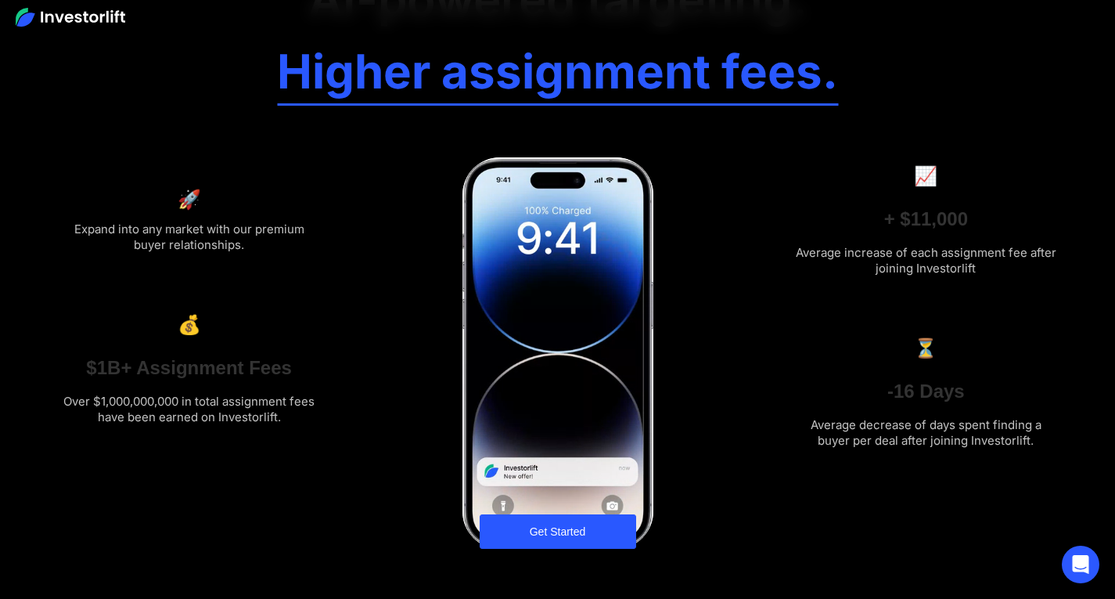
scroll to position [313, 0]
